Goal: Transaction & Acquisition: Book appointment/travel/reservation

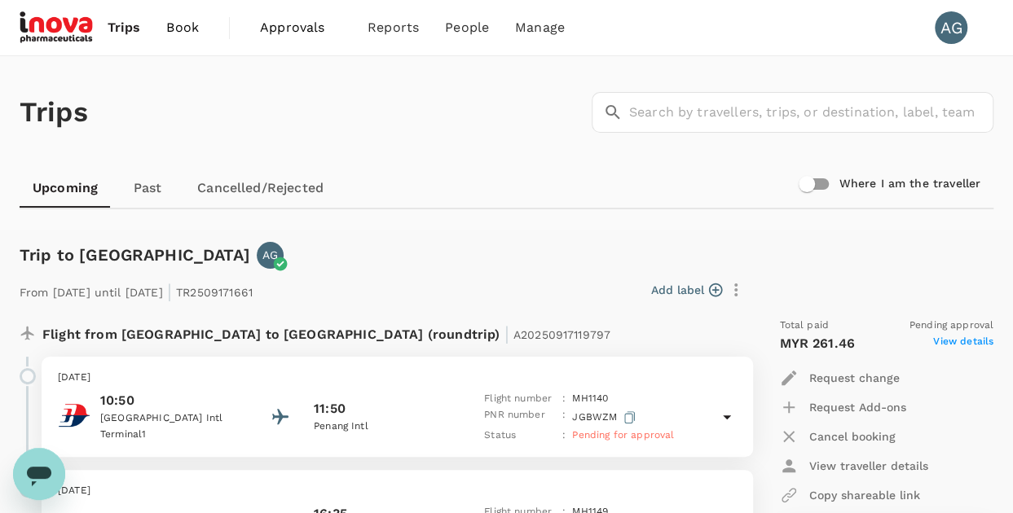
click at [184, 24] on span "Book" at bounding box center [182, 28] width 33 height 20
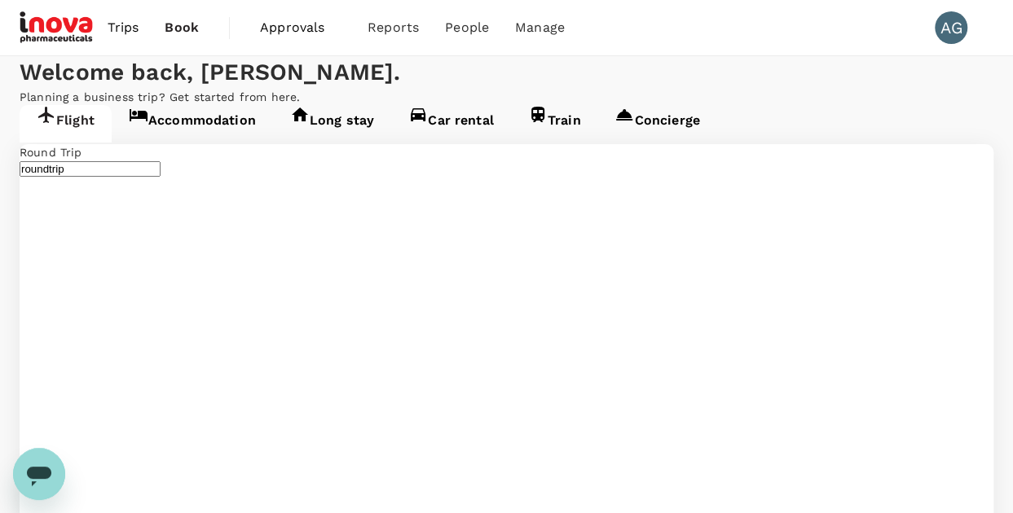
type input "Kuala Lumpur Intl ([GEOGRAPHIC_DATA])"
type input "Penang Intl (PEN)"
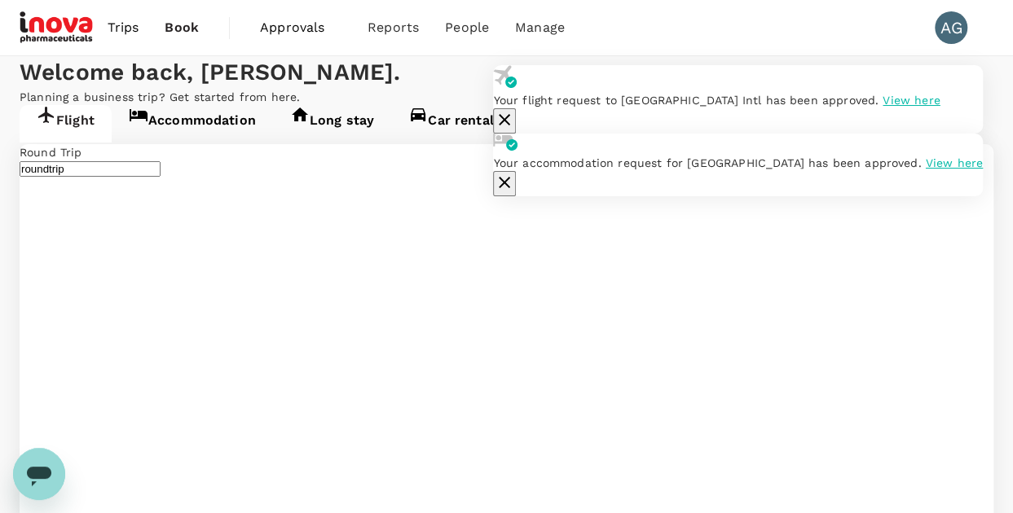
type input "Kuala Lumpur Intl ([GEOGRAPHIC_DATA])"
type input "Penang Intl (PEN)"
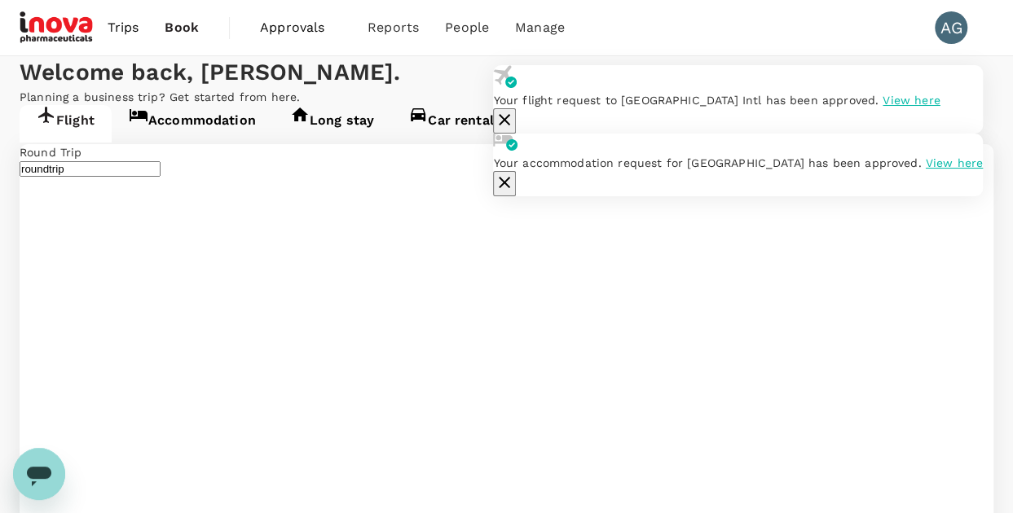
type input "Penang Intl (PEN)"
drag, startPoint x: 551, startPoint y: 296, endPoint x: 380, endPoint y: 296, distance: 170.3
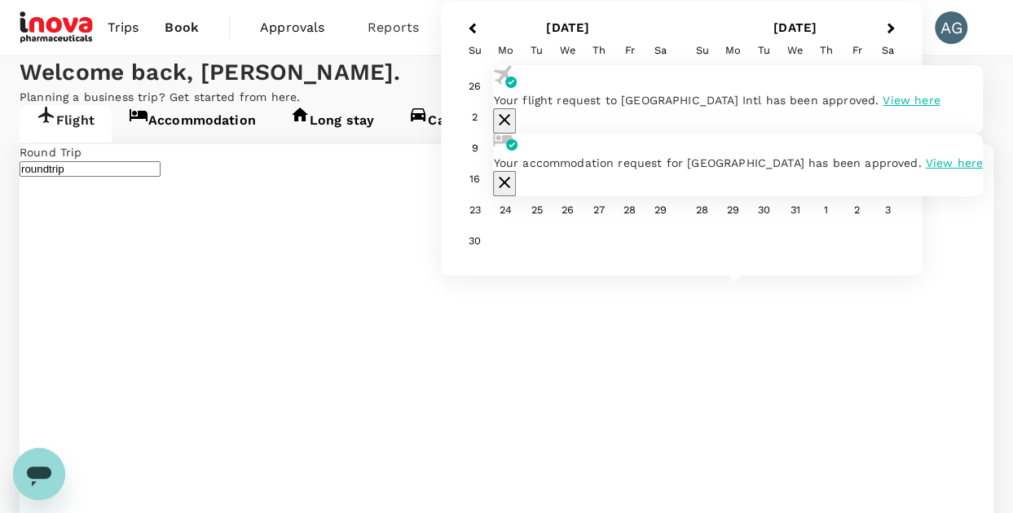
type input "Kuala Lumpur Intl ([GEOGRAPHIC_DATA])"
click at [472, 24] on span "Previous Month" at bounding box center [472, 29] width 0 height 19
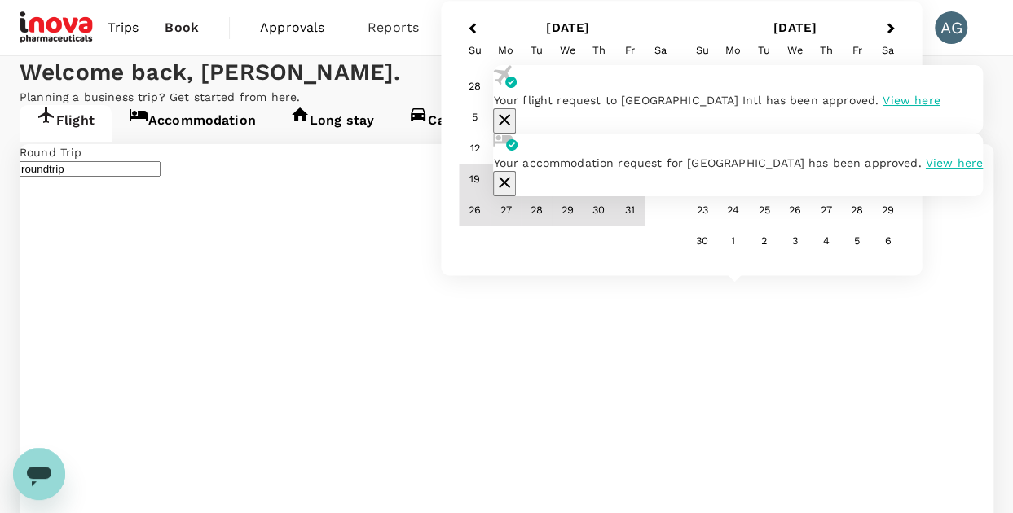
click at [531, 149] on div "14" at bounding box center [536, 149] width 31 height 31
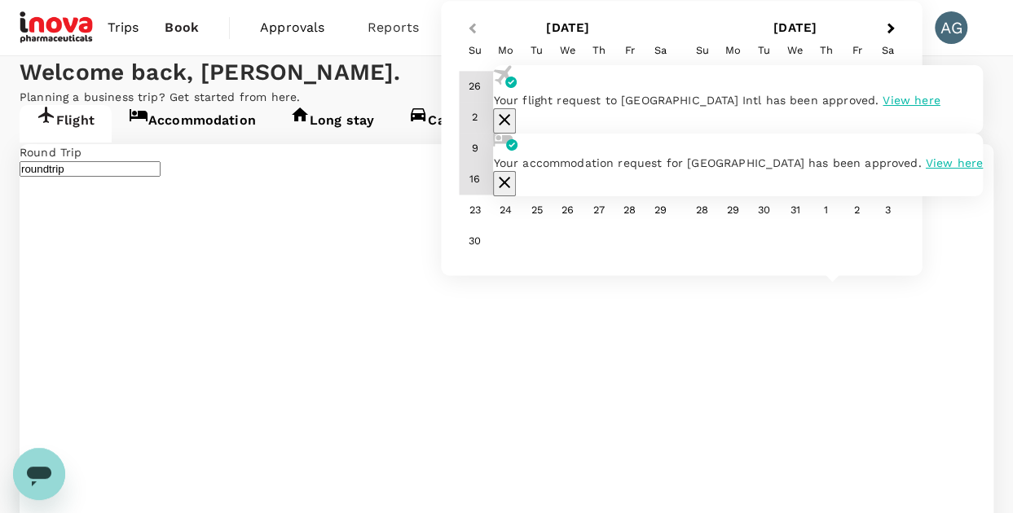
click at [467, 30] on button "Previous Month" at bounding box center [470, 29] width 26 height 26
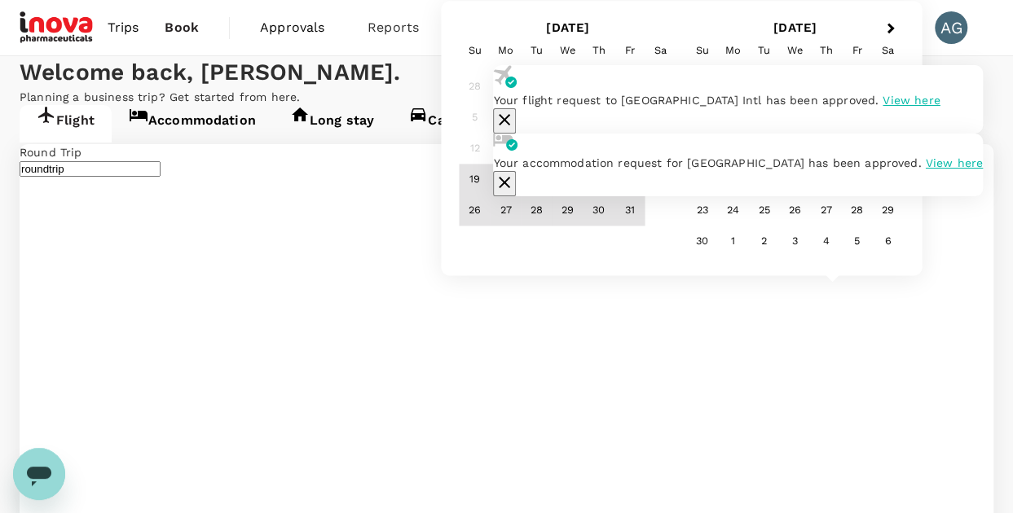
click at [625, 150] on div "17" at bounding box center [629, 149] width 31 height 31
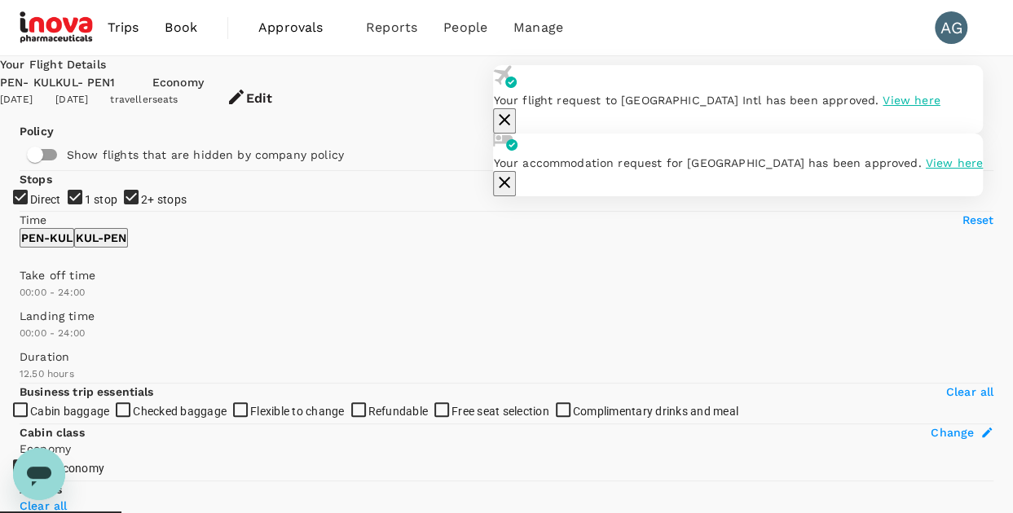
click at [510, 188] on icon "button" at bounding box center [504, 182] width 11 height 11
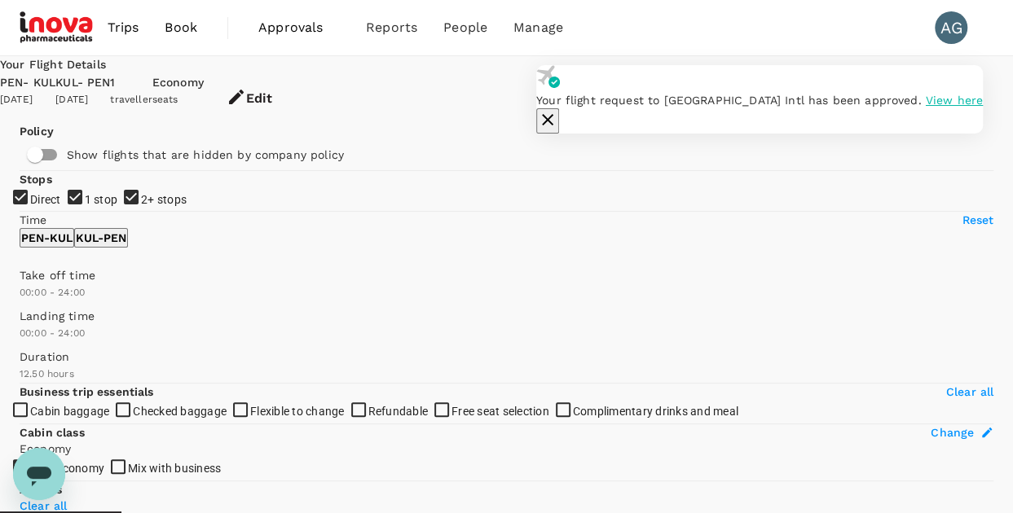
click at [557, 110] on icon "button" at bounding box center [548, 120] width 20 height 20
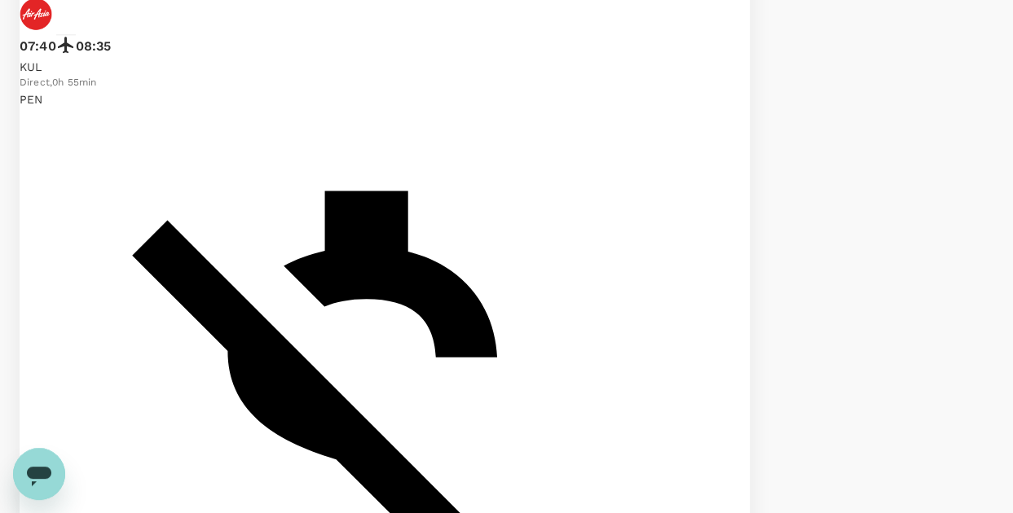
scroll to position [4087, 0]
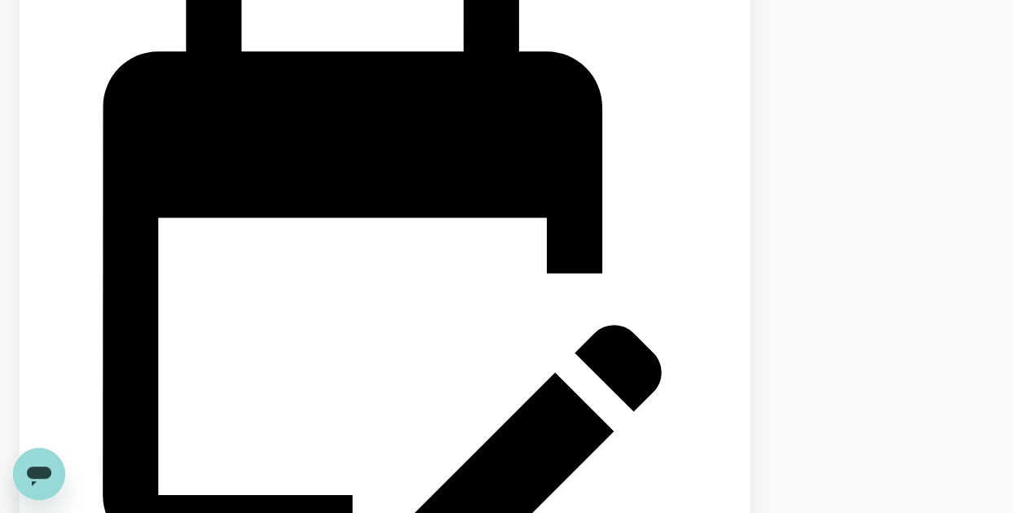
scroll to position [3422, 0]
